Goal: Information Seeking & Learning: Learn about a topic

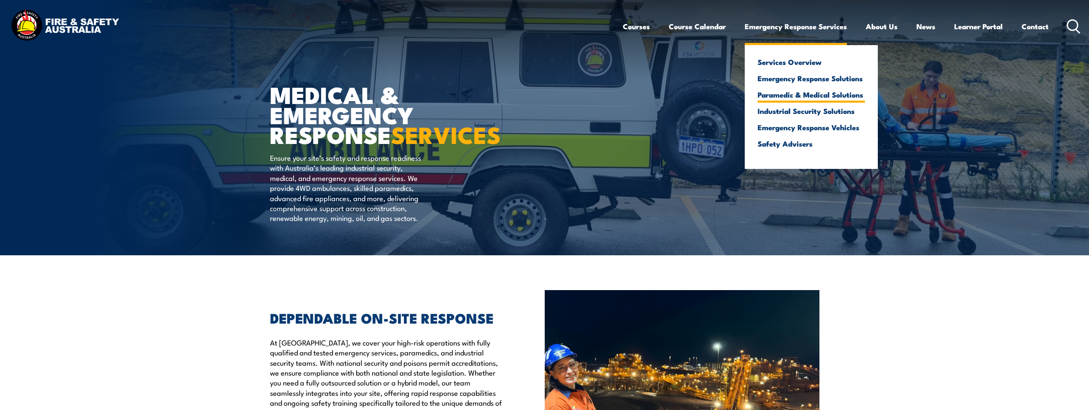
click at [795, 95] on link "Paramedic & Medical Solutions" at bounding box center [811, 95] width 107 height 8
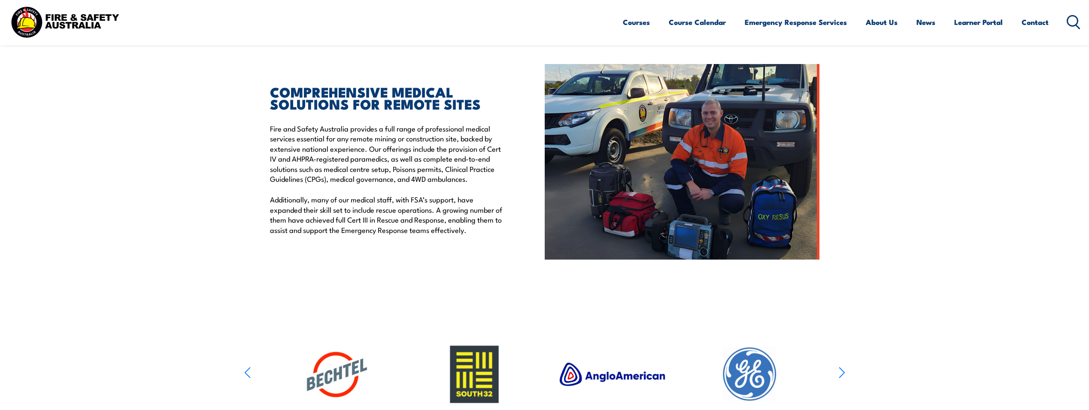
scroll to position [215, 0]
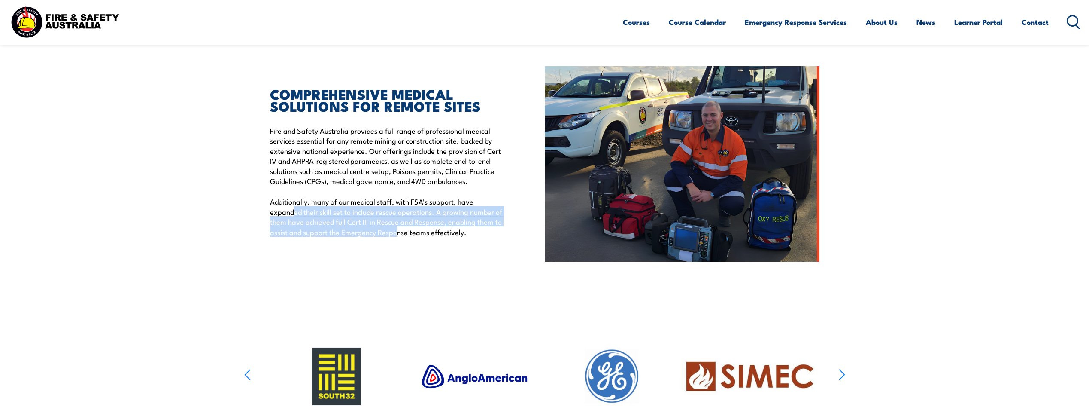
drag, startPoint x: 295, startPoint y: 208, endPoint x: 405, endPoint y: 237, distance: 113.7
click at [403, 237] on div "COMPREHENSIVE MEDICAL SOLUTIONS FOR REMOTE SITES Fire and Safety Australia prov…" at bounding box center [407, 163] width 275 height 195
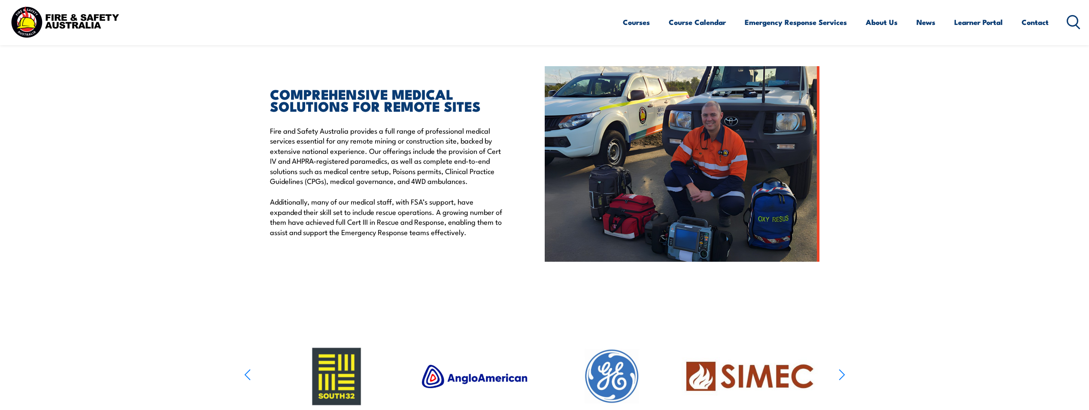
drag, startPoint x: 405, startPoint y: 237, endPoint x: 420, endPoint y: 235, distance: 15.2
click at [420, 235] on p "Additionally, many of our medical staff, with FSA’s support, have expanded thei…" at bounding box center [387, 216] width 235 height 40
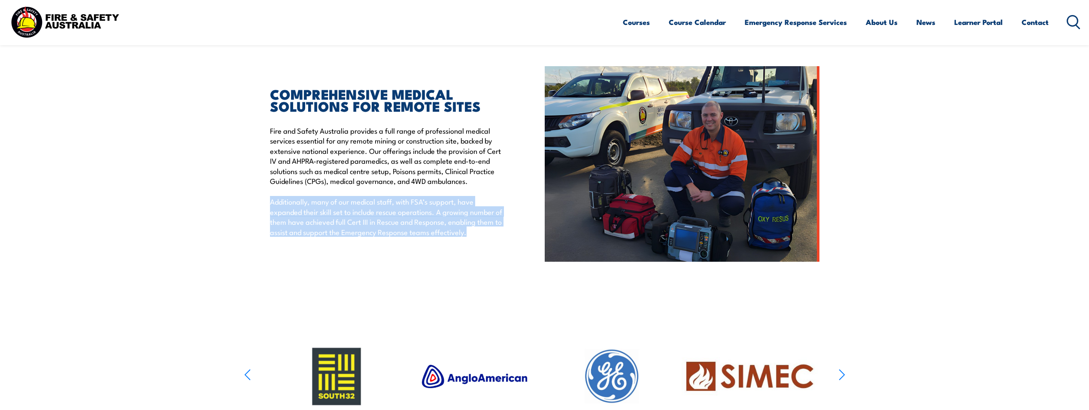
click at [420, 235] on p "Additionally, many of our medical staff, with FSA’s support, have expanded thei…" at bounding box center [387, 216] width 235 height 40
drag, startPoint x: 420, startPoint y: 235, endPoint x: 347, endPoint y: 228, distance: 72.9
click at [347, 228] on p "Additionally, many of our medical staff, with FSA’s support, have expanded thei…" at bounding box center [387, 216] width 235 height 40
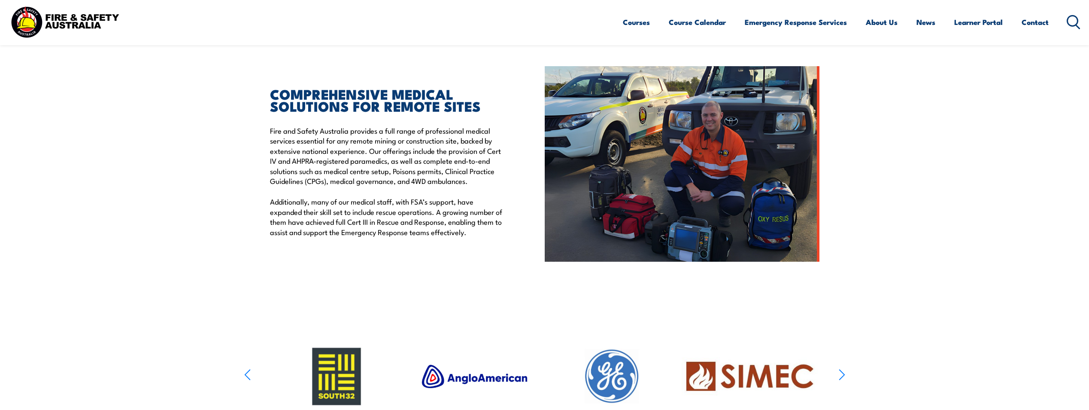
click at [352, 147] on p "Fire and Safety Australia provides a full range of professional medical service…" at bounding box center [387, 155] width 235 height 60
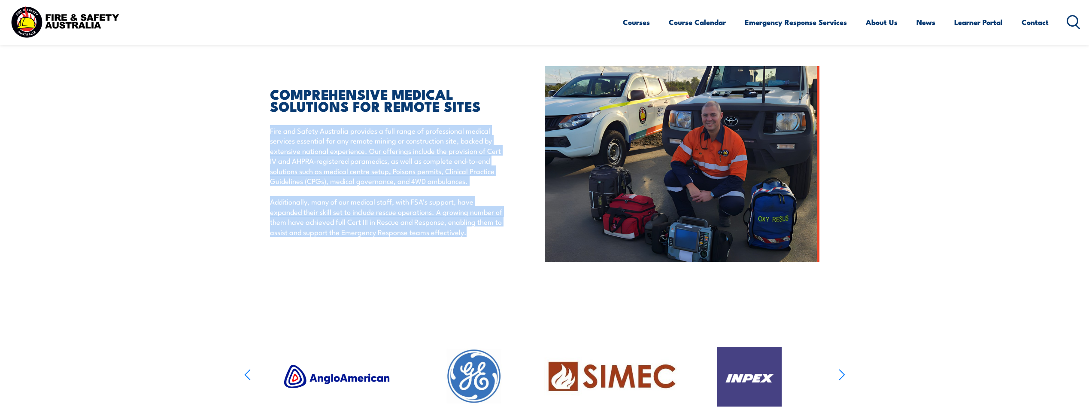
drag, startPoint x: 352, startPoint y: 147, endPoint x: 369, endPoint y: 209, distance: 63.8
click at [369, 209] on div "COMPREHENSIVE MEDICAL SOLUTIONS FOR REMOTE SITES Fire and Safety Australia prov…" at bounding box center [387, 162] width 235 height 149
drag, startPoint x: 369, startPoint y: 209, endPoint x: 422, endPoint y: 213, distance: 53.4
click at [422, 213] on p "Additionally, many of our medical staff, with FSA’s support, have expanded thei…" at bounding box center [387, 216] width 235 height 40
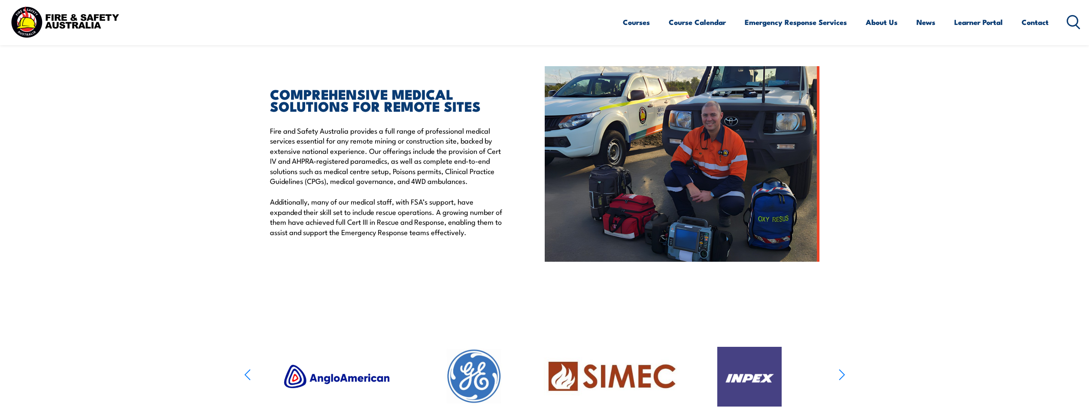
click at [430, 177] on p "Fire and Safety Australia provides a full range of professional medical service…" at bounding box center [387, 155] width 235 height 60
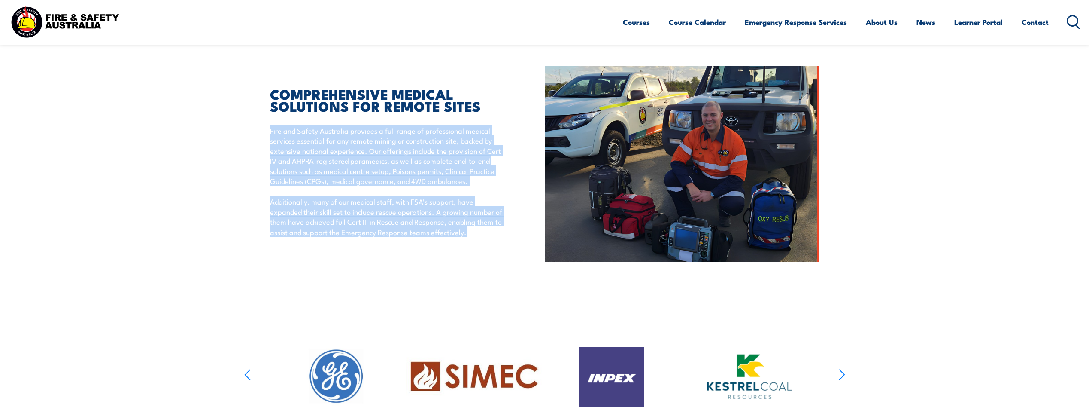
drag, startPoint x: 430, startPoint y: 177, endPoint x: 434, endPoint y: 219, distance: 41.4
click at [434, 219] on div "COMPREHENSIVE MEDICAL SOLUTIONS FOR REMOTE SITES Fire and Safety Australia prov…" at bounding box center [387, 162] width 235 height 149
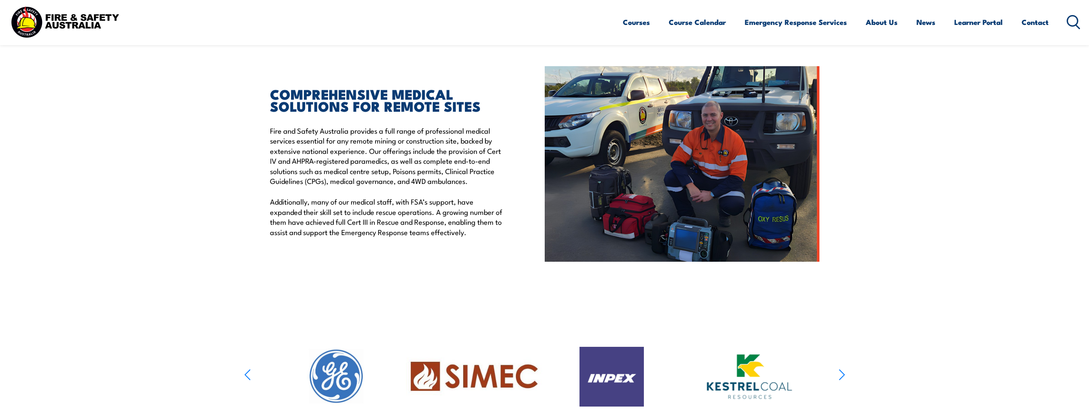
drag, startPoint x: 434, startPoint y: 219, endPoint x: 442, endPoint y: 264, distance: 45.9
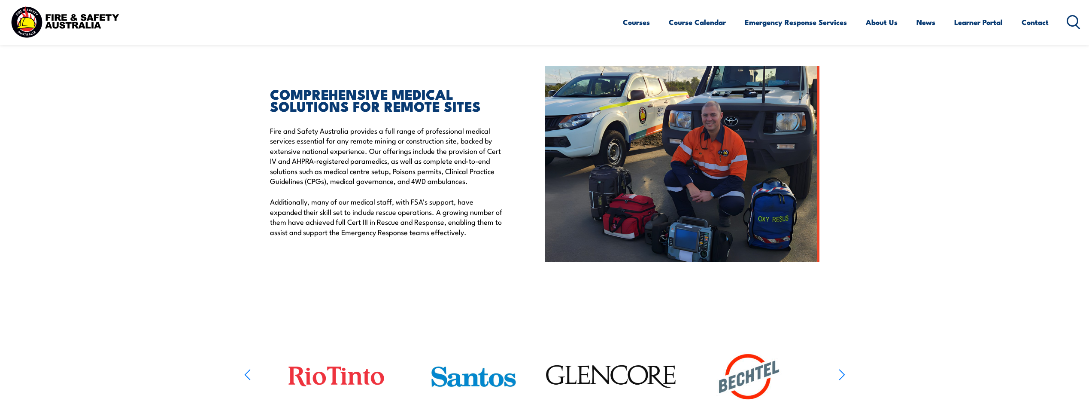
click at [393, 224] on p "Additionally, many of our medical staff, with FSA’s support, have expanded thei…" at bounding box center [387, 216] width 235 height 40
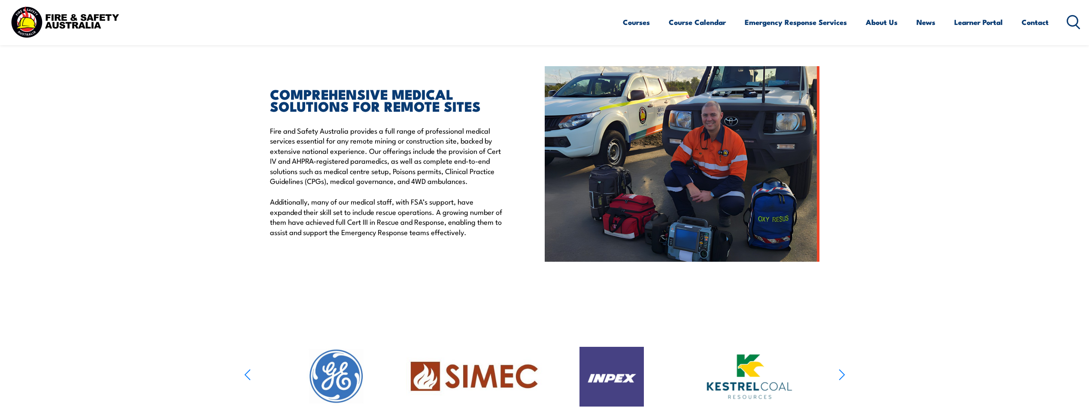
click at [459, 170] on p "Fire and Safety Australia provides a full range of professional medical service…" at bounding box center [387, 155] width 235 height 60
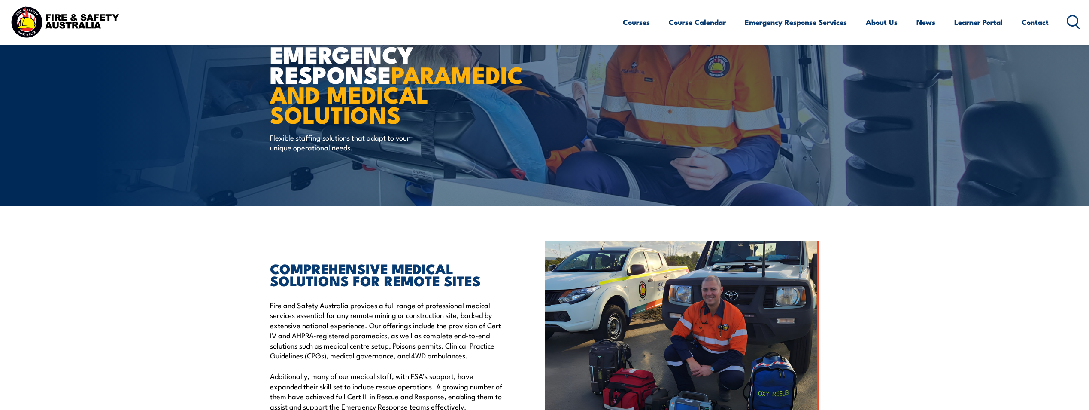
scroll to position [0, 0]
